Goal: Task Accomplishment & Management: Manage account settings

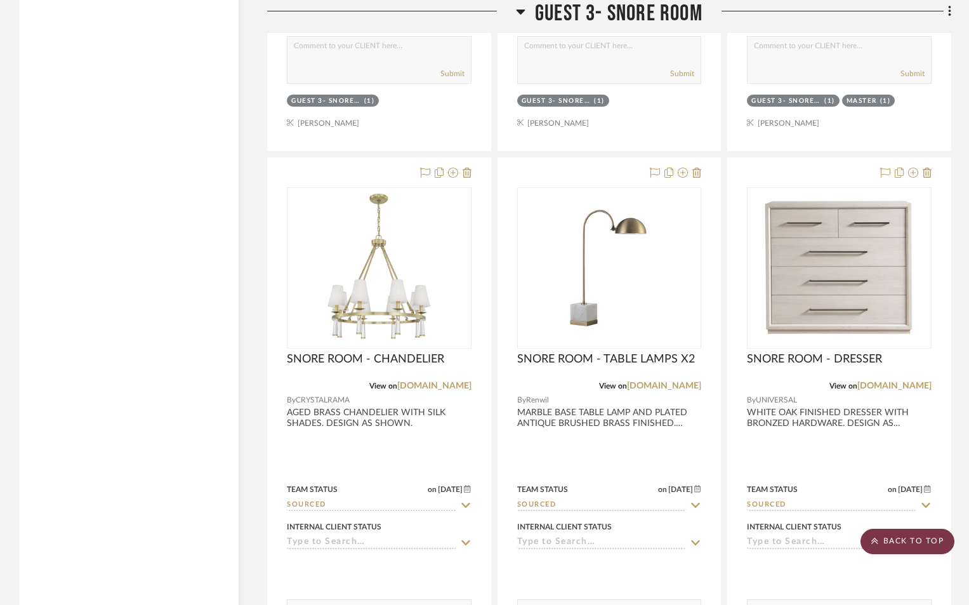
click at [902, 536] on scroll-to-top-button "BACK TO TOP" at bounding box center [907, 541] width 94 height 25
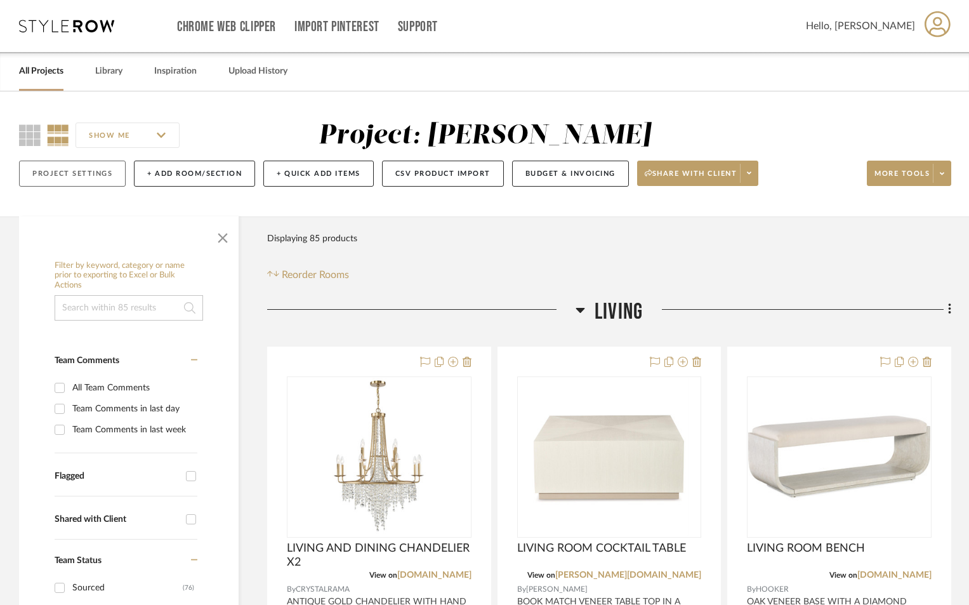
click at [74, 173] on button "Project Settings" at bounding box center [72, 174] width 107 height 26
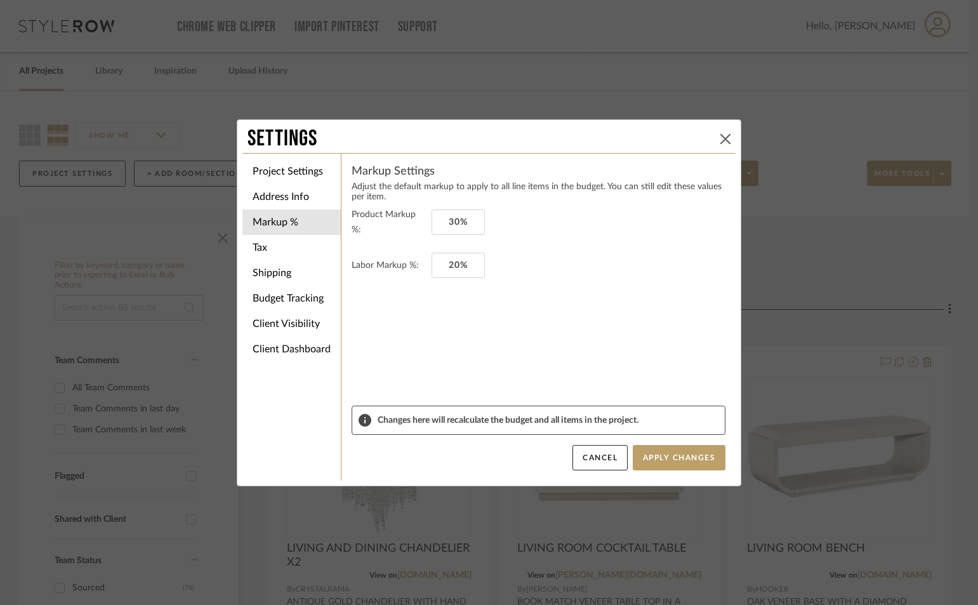
click at [722, 135] on div "Settings" at bounding box center [488, 139] width 493 height 28
drag, startPoint x: 719, startPoint y: 138, endPoint x: 378, endPoint y: 107, distance: 342.7
click at [706, 136] on div "Settings" at bounding box center [488, 139] width 493 height 28
drag, startPoint x: 719, startPoint y: 140, endPoint x: 86, endPoint y: 98, distance: 634.6
click at [720, 140] on icon at bounding box center [725, 139] width 10 height 10
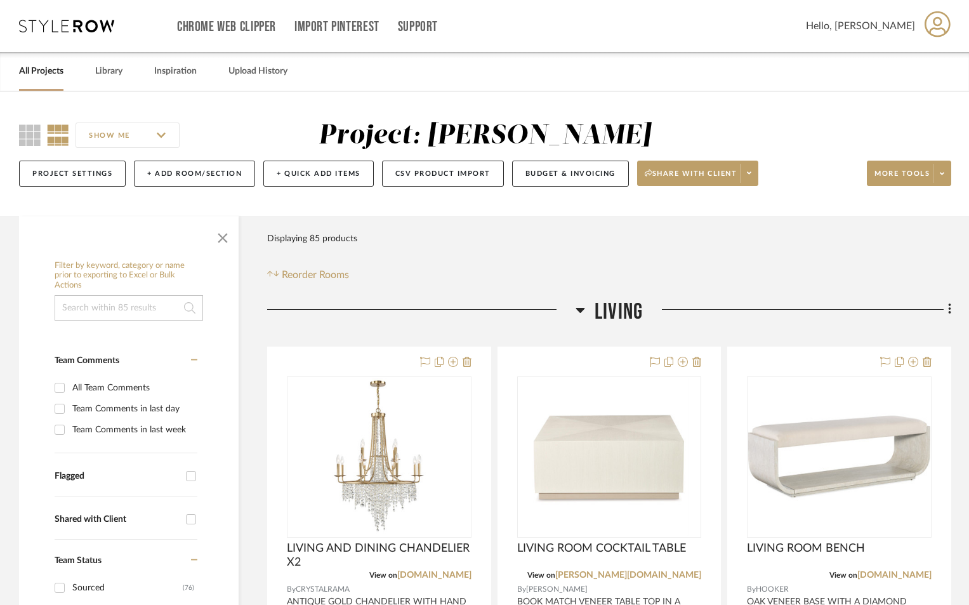
click at [54, 67] on link "All Projects" at bounding box center [41, 71] width 44 height 17
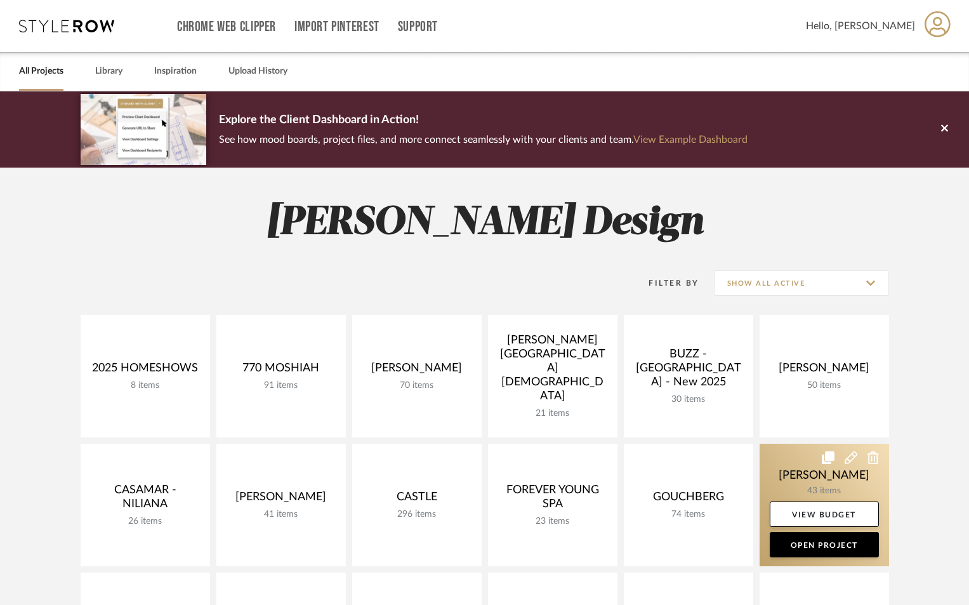
click at [839, 487] on link at bounding box center [823, 504] width 129 height 122
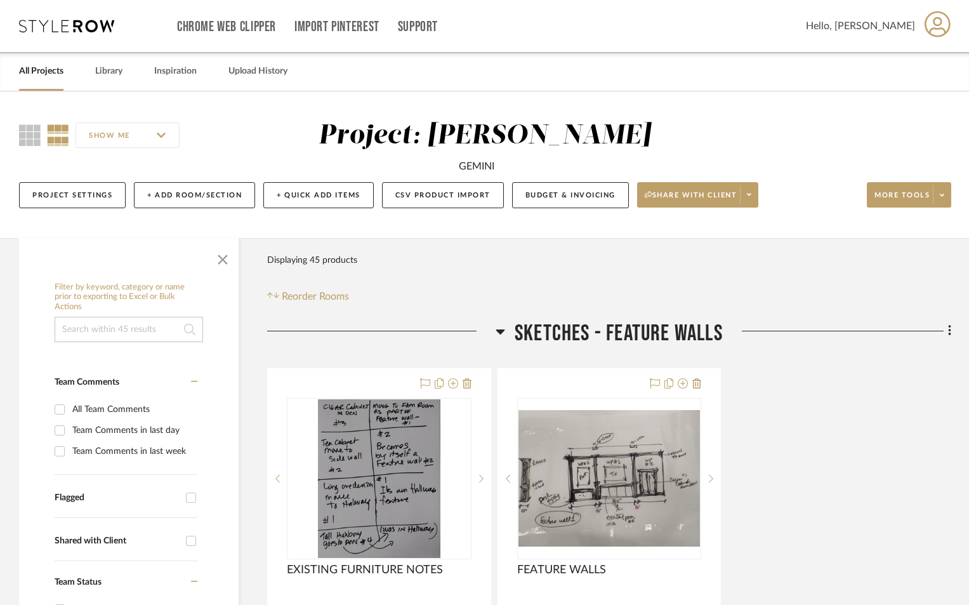
click at [494, 331] on div "SKETCHES - FEATURE WALLS" at bounding box center [609, 336] width 684 height 32
click at [497, 331] on icon at bounding box center [500, 331] width 9 height 5
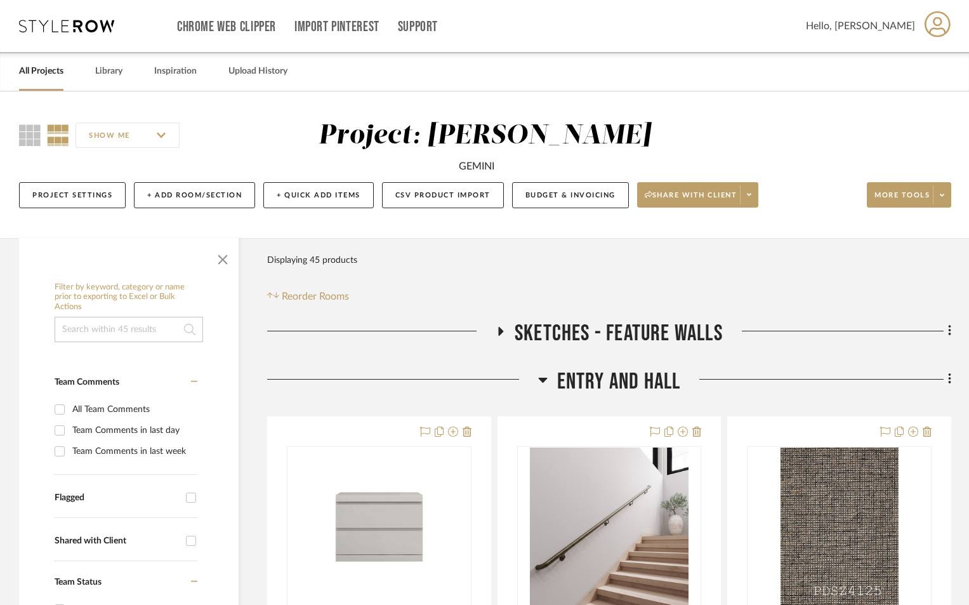
click at [542, 380] on icon at bounding box center [542, 380] width 9 height 5
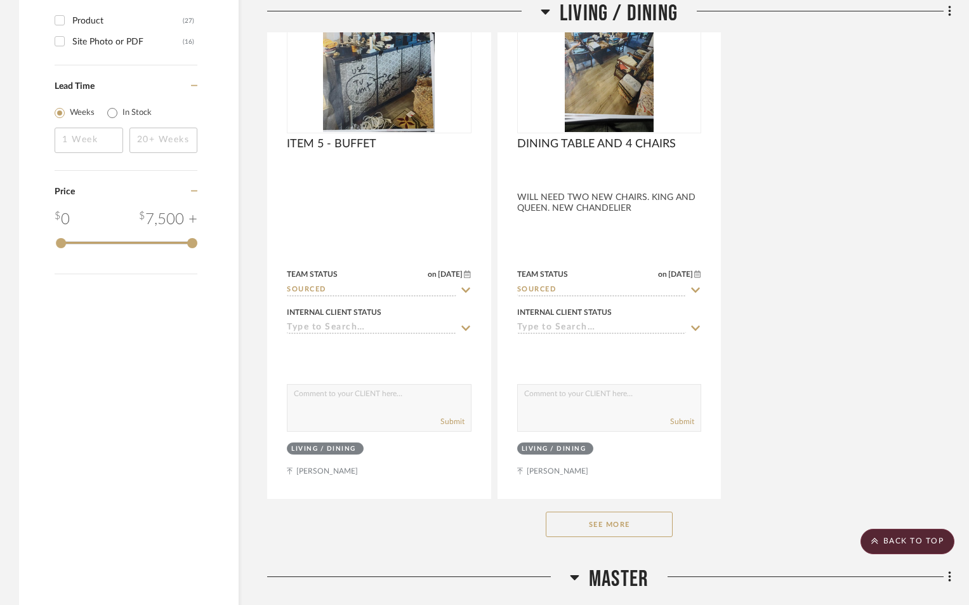
scroll to position [1692, 0]
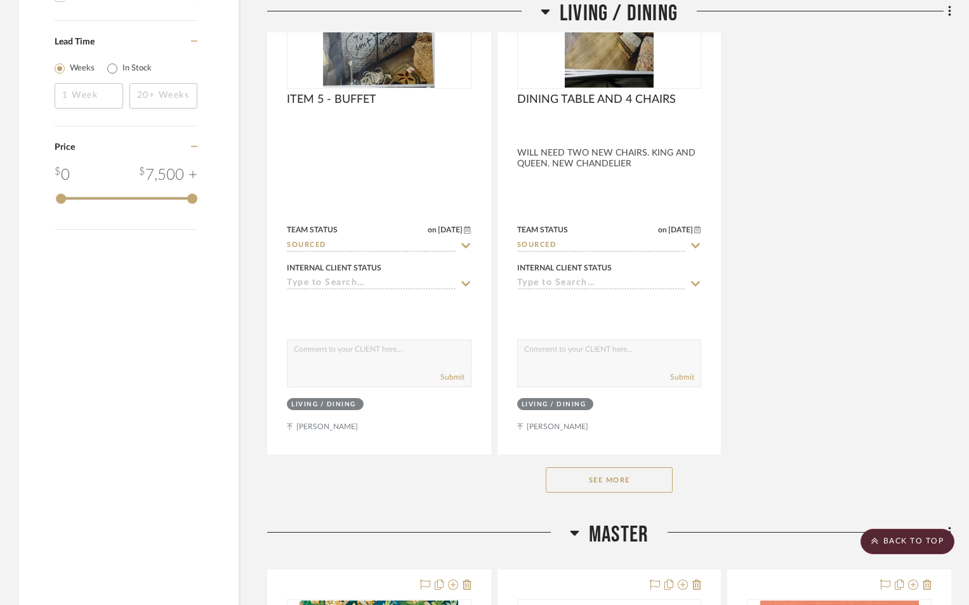
click at [634, 480] on button "See More" at bounding box center [609, 479] width 127 height 25
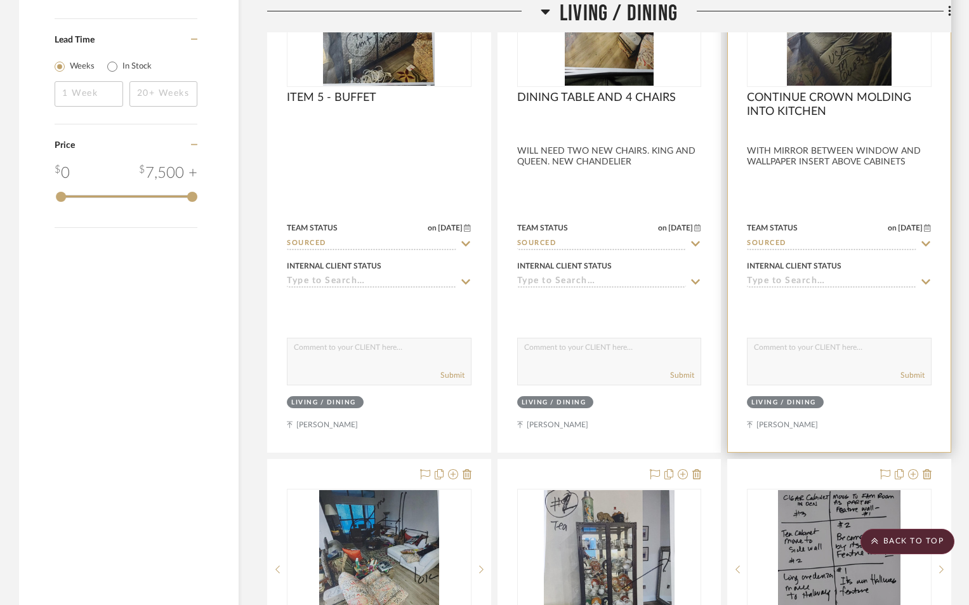
scroll to position [1903, 0]
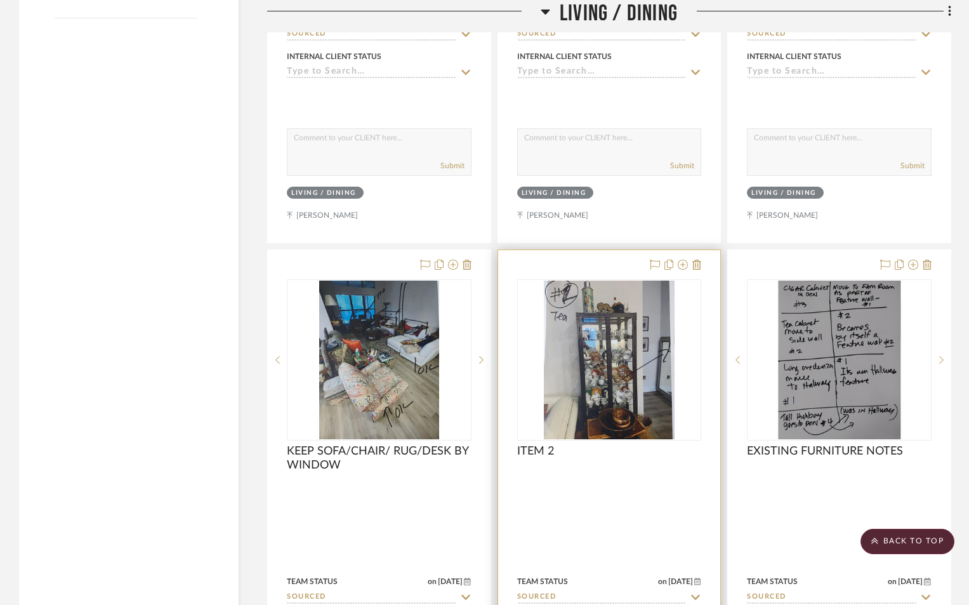
click at [660, 489] on div at bounding box center [609, 527] width 223 height 555
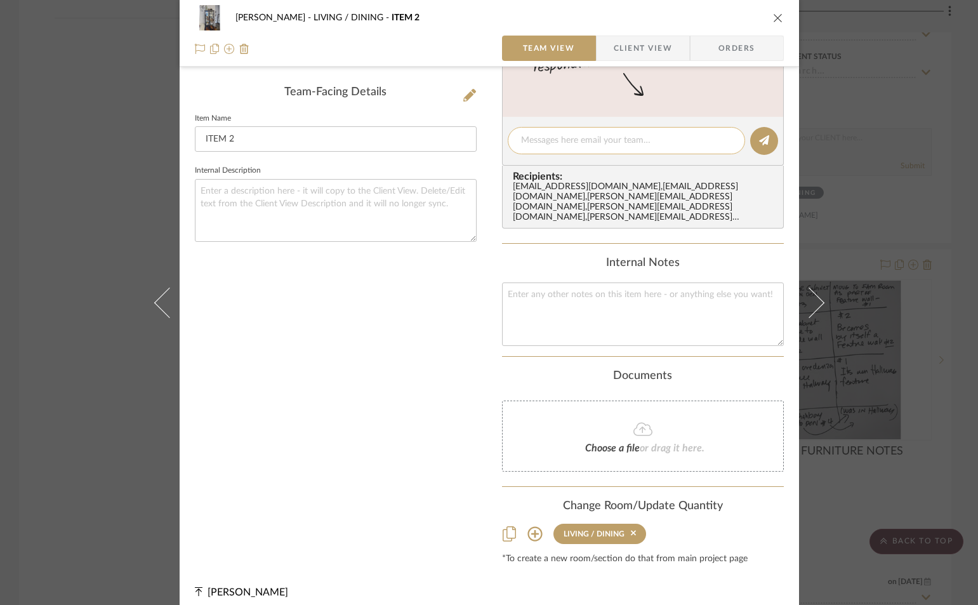
scroll to position [0, 0]
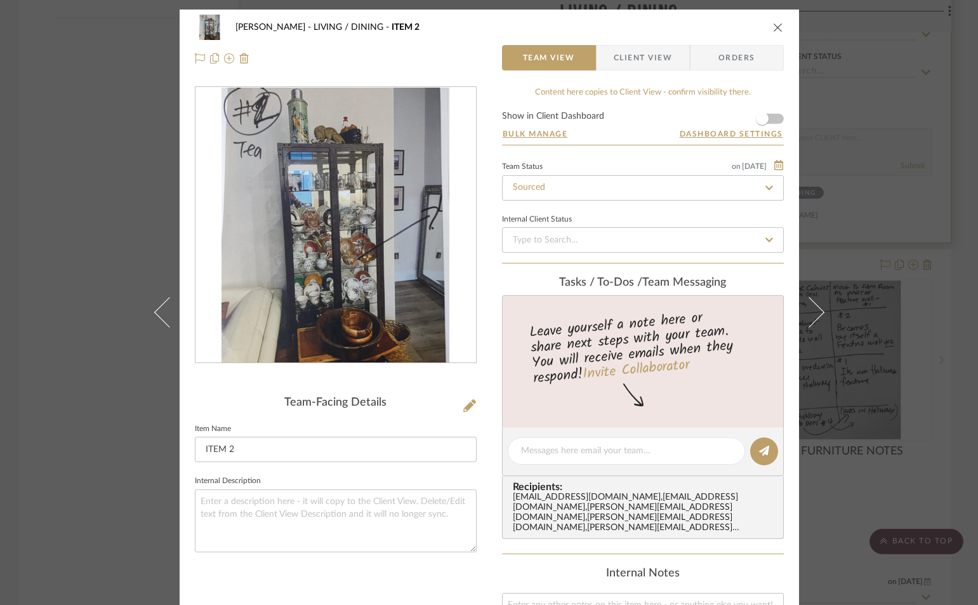
drag, startPoint x: 775, startPoint y: 28, endPoint x: 781, endPoint y: 58, distance: 30.5
click at [774, 29] on icon "close" at bounding box center [778, 27] width 10 height 10
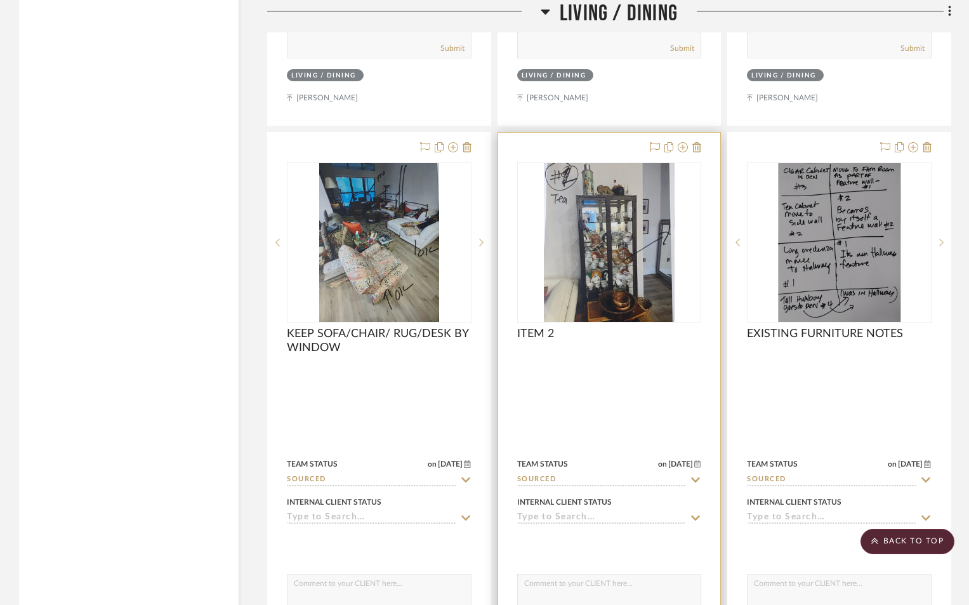
scroll to position [2030, 0]
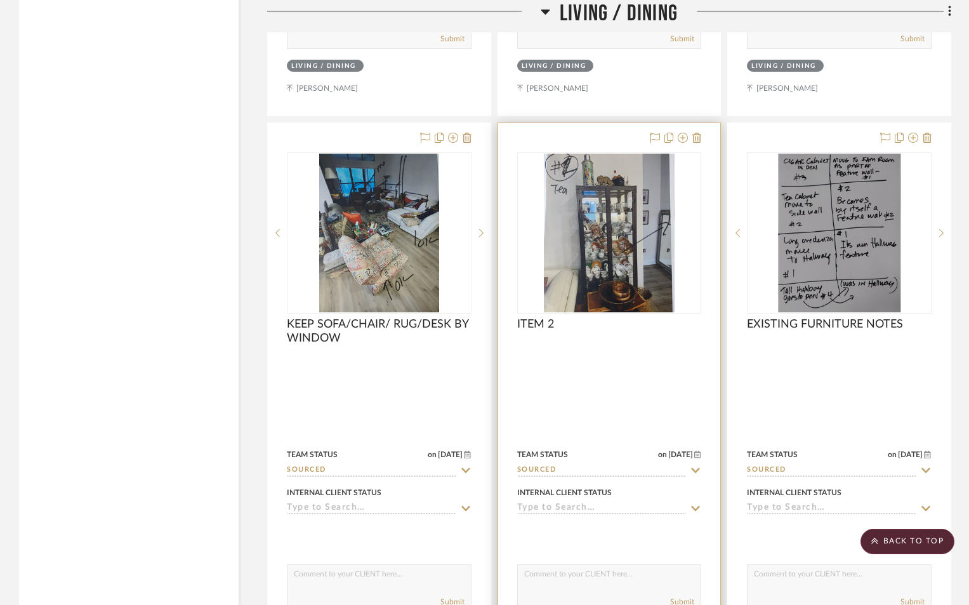
click at [597, 431] on div at bounding box center [609, 400] width 223 height 555
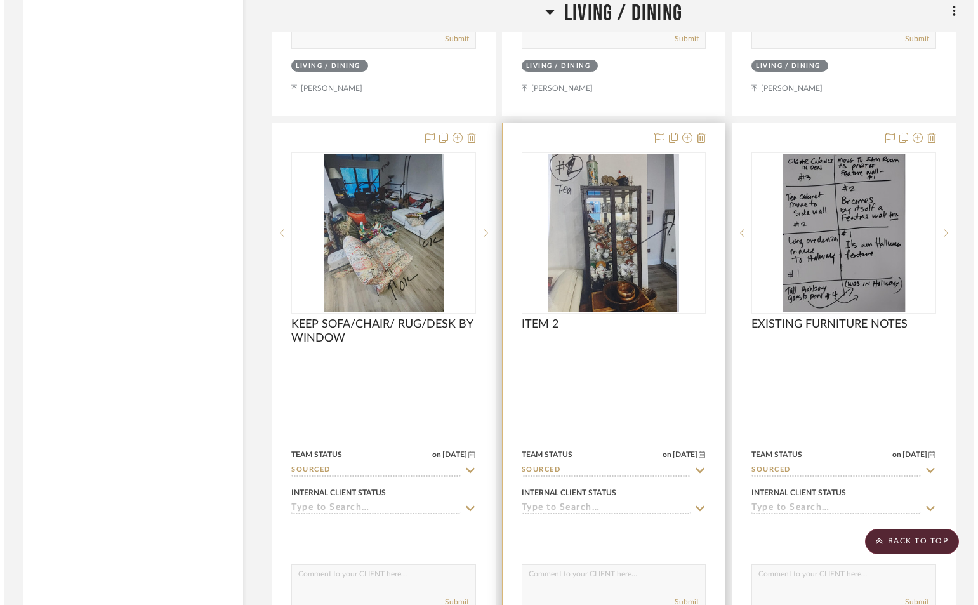
scroll to position [0, 0]
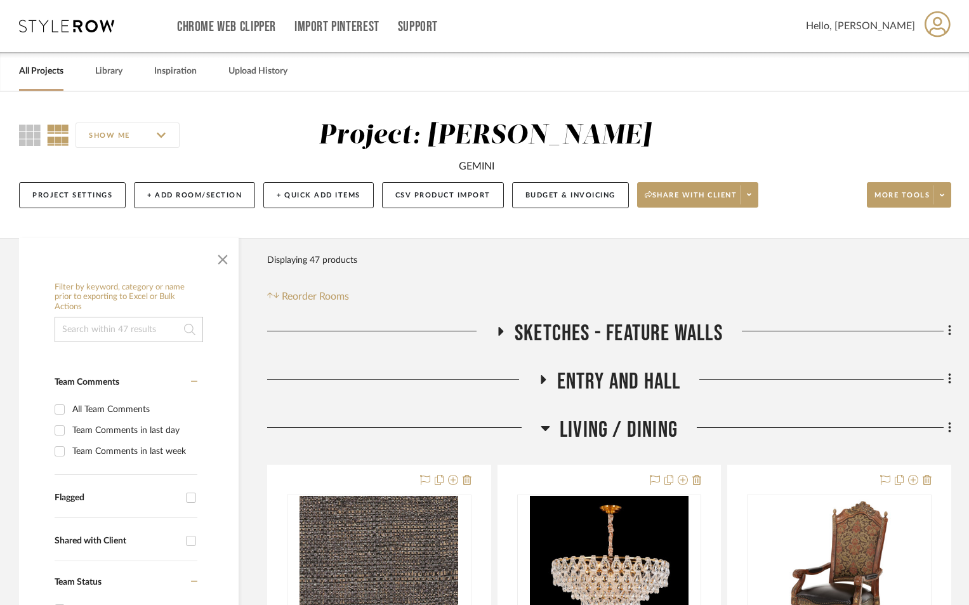
click at [546, 375] on icon at bounding box center [542, 379] width 15 height 10
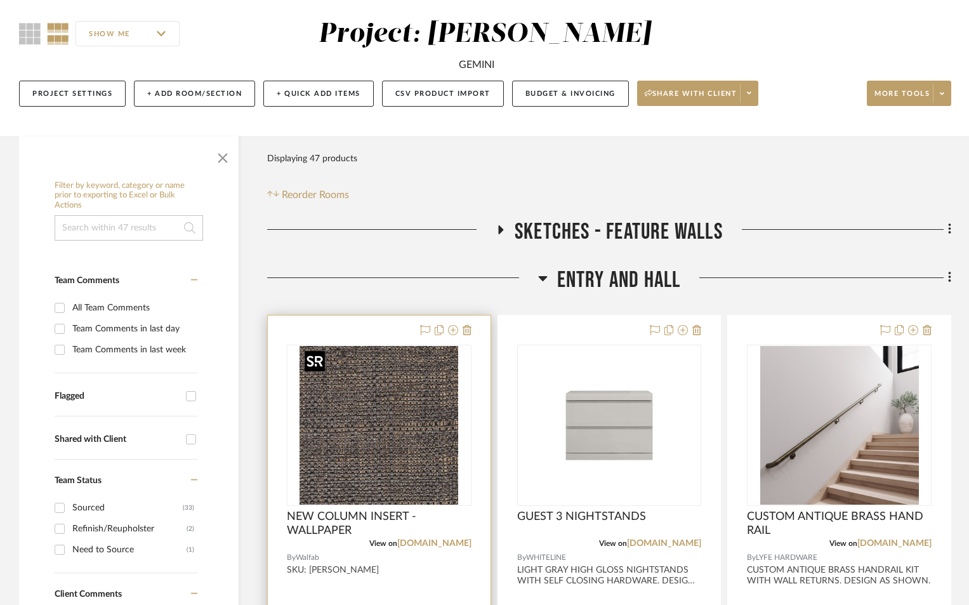
scroll to position [296, 0]
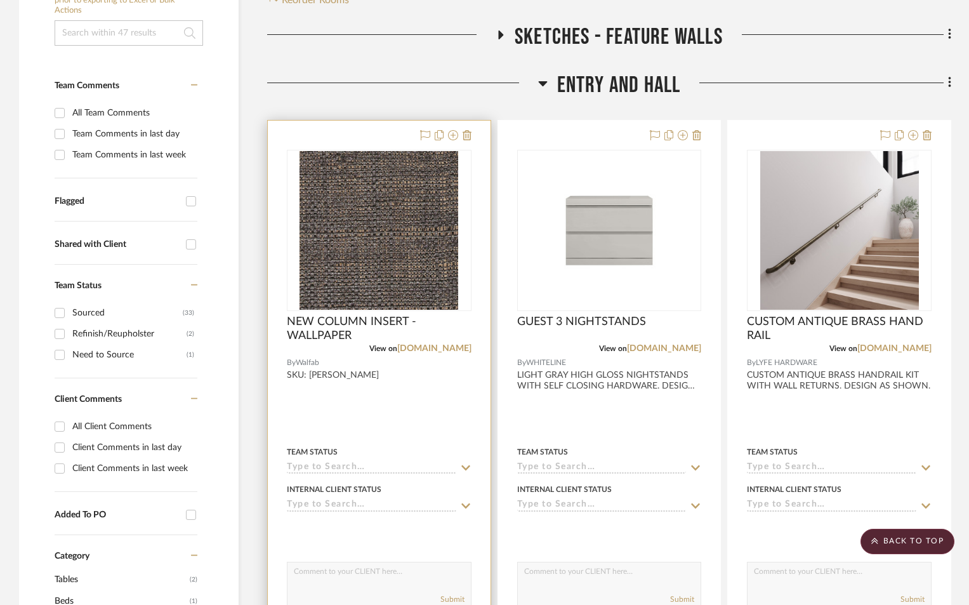
click at [397, 466] on input at bounding box center [371, 468] width 169 height 12
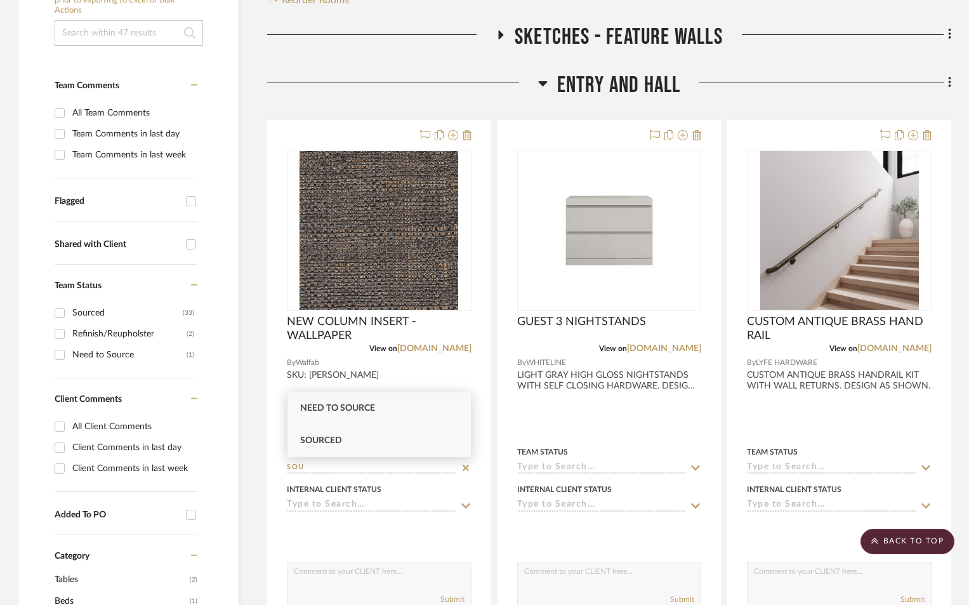
type input "SOU"
click at [346, 442] on div "Sourced" at bounding box center [378, 440] width 183 height 32
type input "9/3/2025"
type input "Sourced"
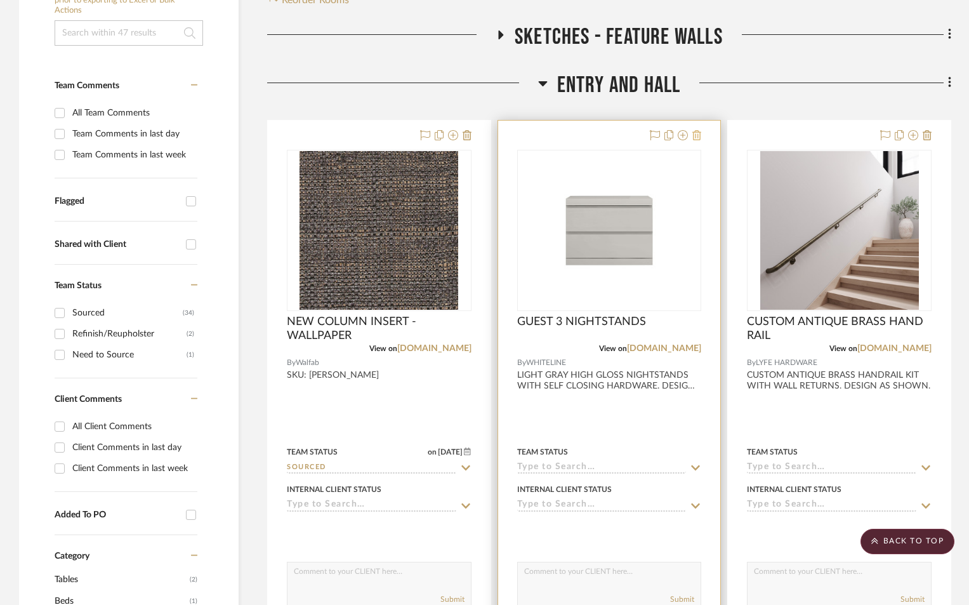
click at [696, 136] on icon at bounding box center [696, 135] width 9 height 10
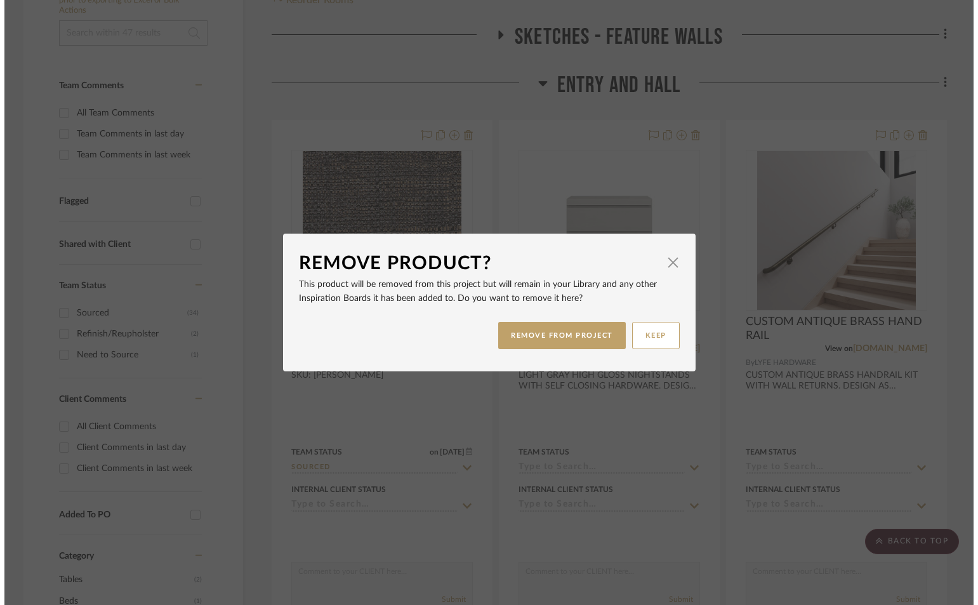
scroll to position [0, 0]
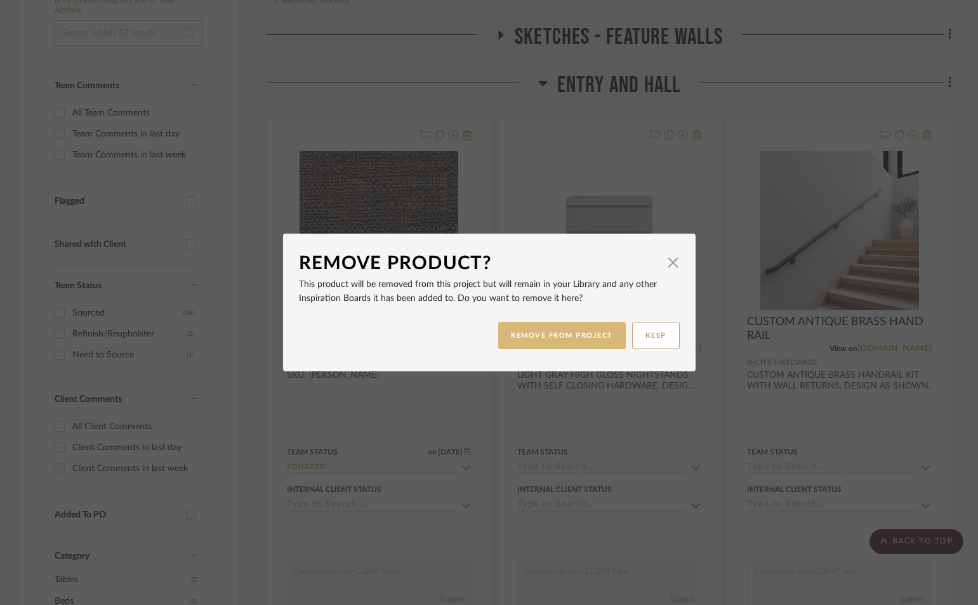
click at [549, 332] on button "REMOVE FROM PROJECT" at bounding box center [562, 335] width 128 height 27
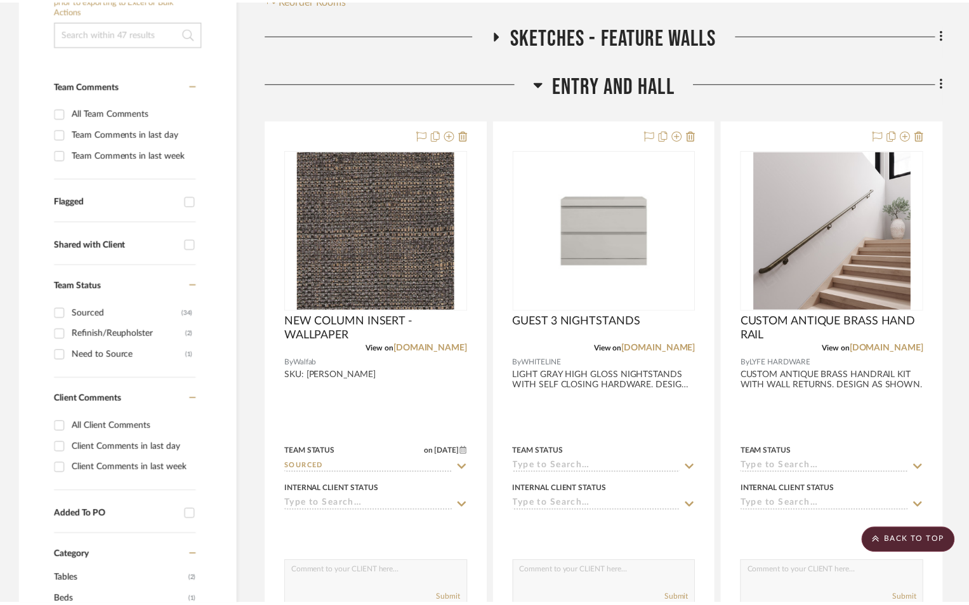
scroll to position [296, 0]
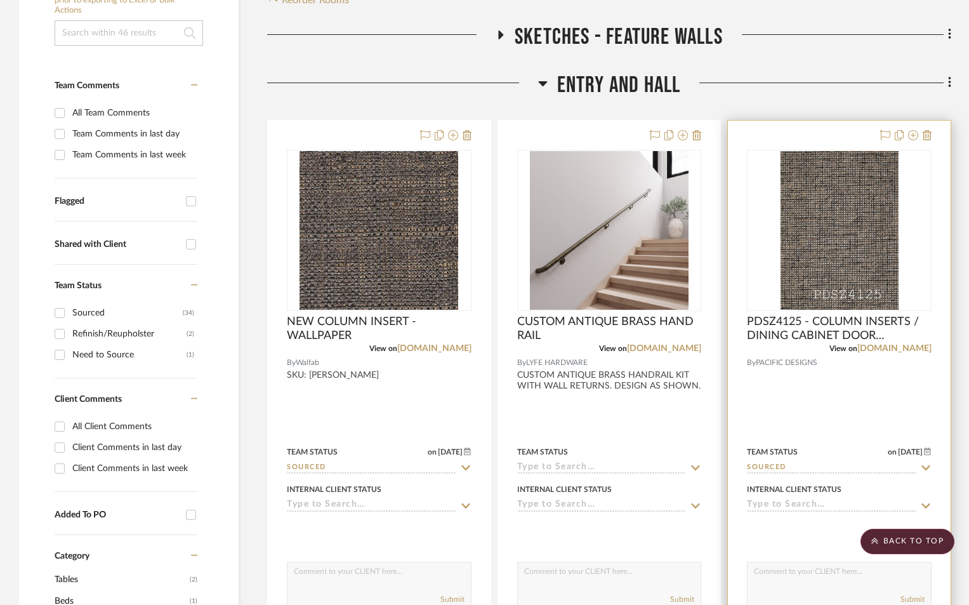
click at [924, 464] on icon at bounding box center [925, 468] width 11 height 10
drag, startPoint x: 923, startPoint y: 467, endPoint x: 916, endPoint y: 468, distance: 6.4
click at [921, 467] on icon at bounding box center [925, 468] width 11 height 10
type input "9/3/2025"
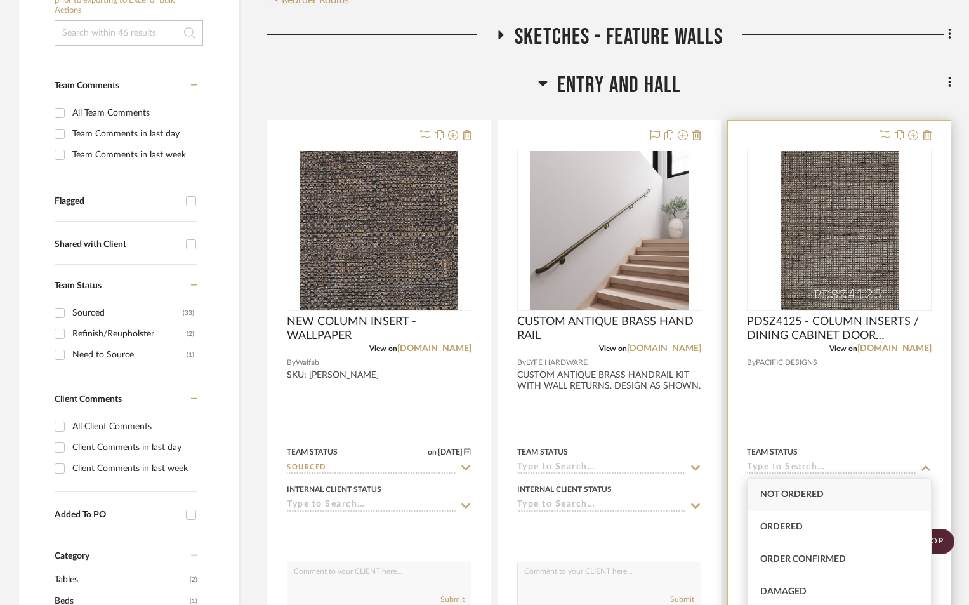
click at [784, 468] on input at bounding box center [831, 468] width 169 height 12
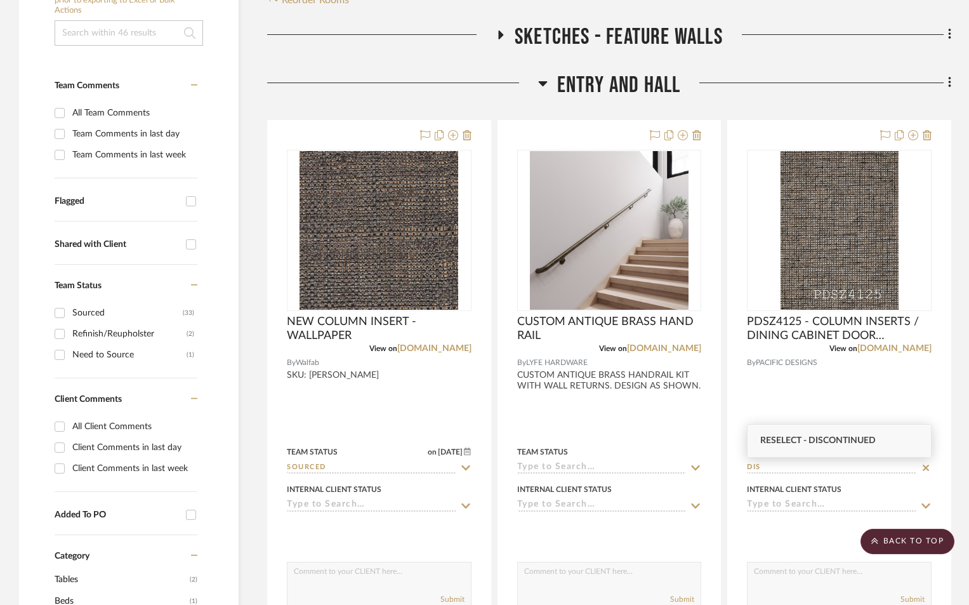
click at [813, 440] on span "Reselect - Discontinued" at bounding box center [817, 440] width 115 height 9
type input "Reselect - Discontinued"
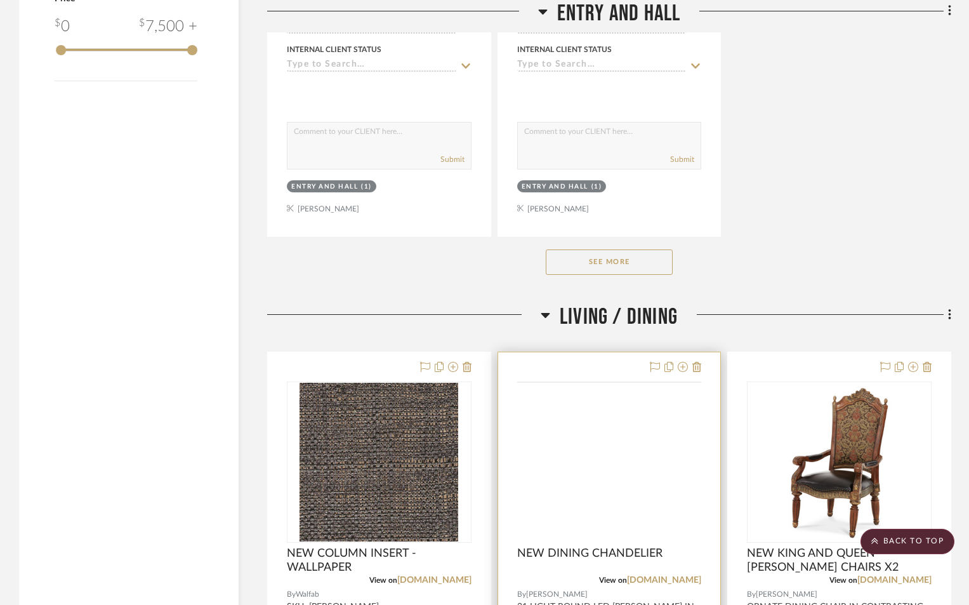
scroll to position [2115, 0]
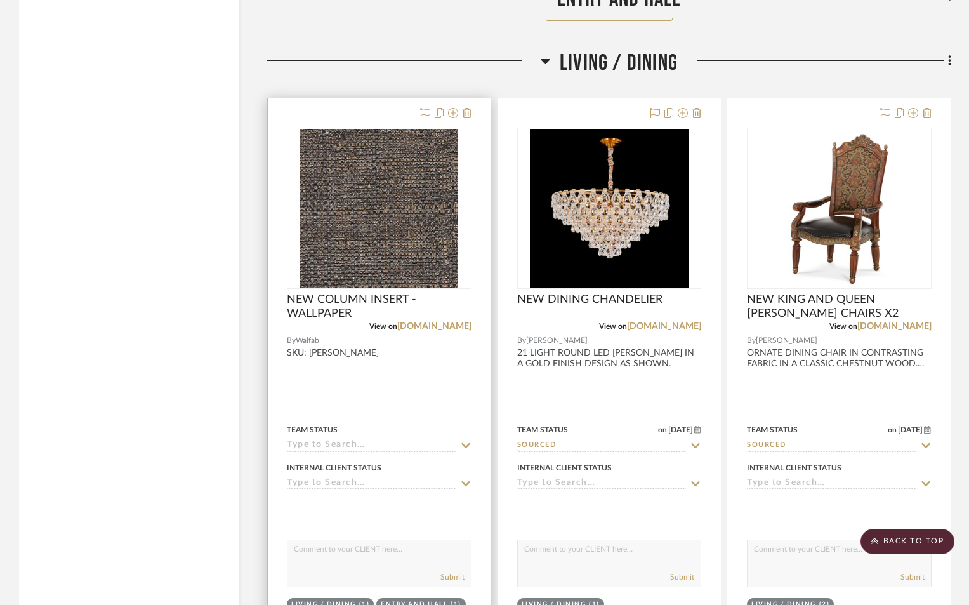
click at [346, 441] on input at bounding box center [371, 446] width 169 height 12
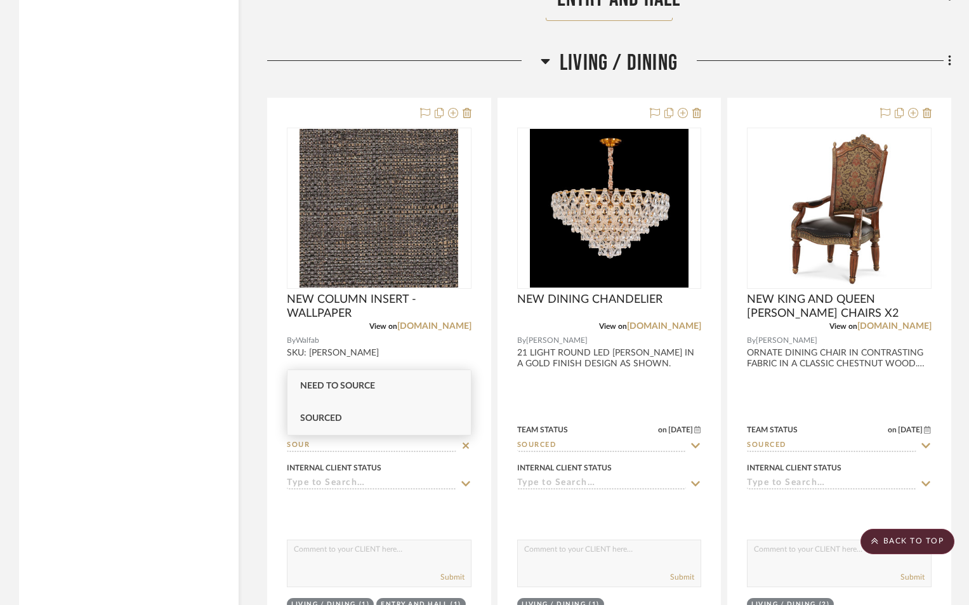
type input "SOUR"
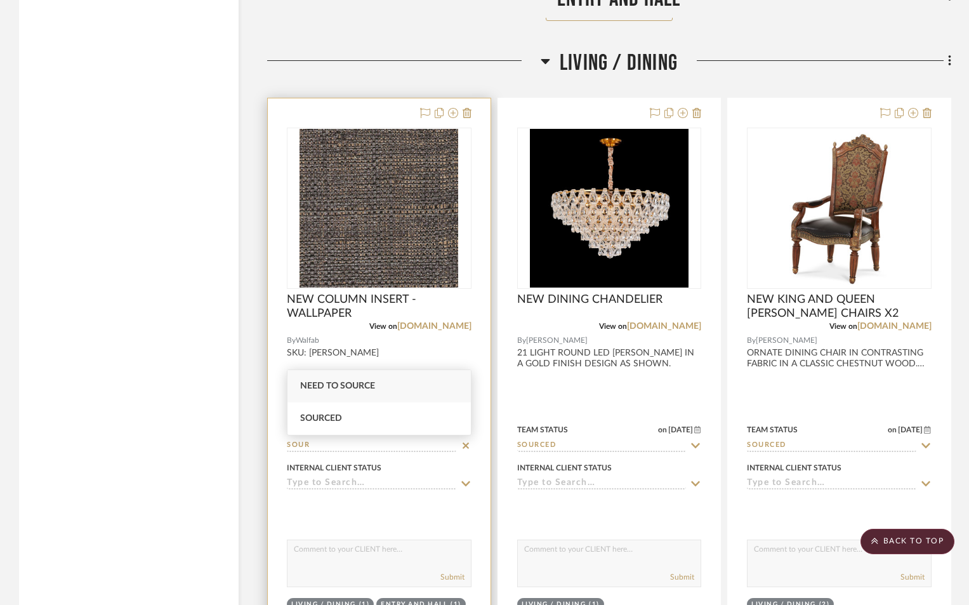
click at [342, 413] on div "Sourced" at bounding box center [378, 418] width 183 height 32
type input "9/3/2025"
type input "Sourced"
